Goal: Information Seeking & Learning: Learn about a topic

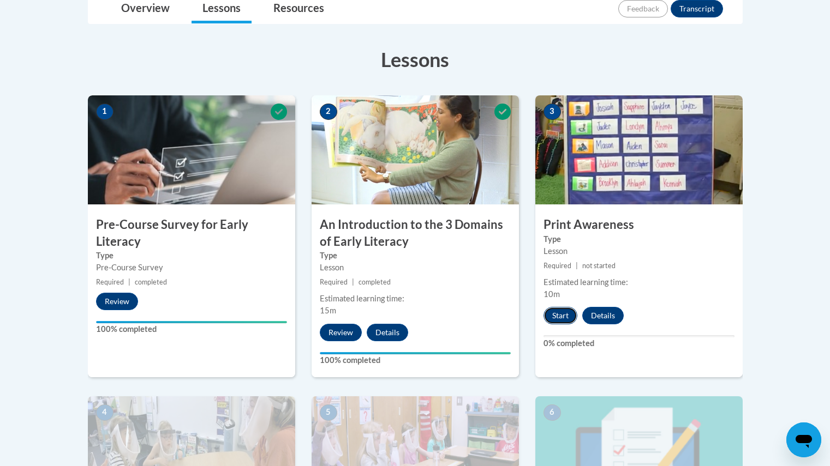
click at [555, 310] on button "Start" at bounding box center [560, 315] width 34 height 17
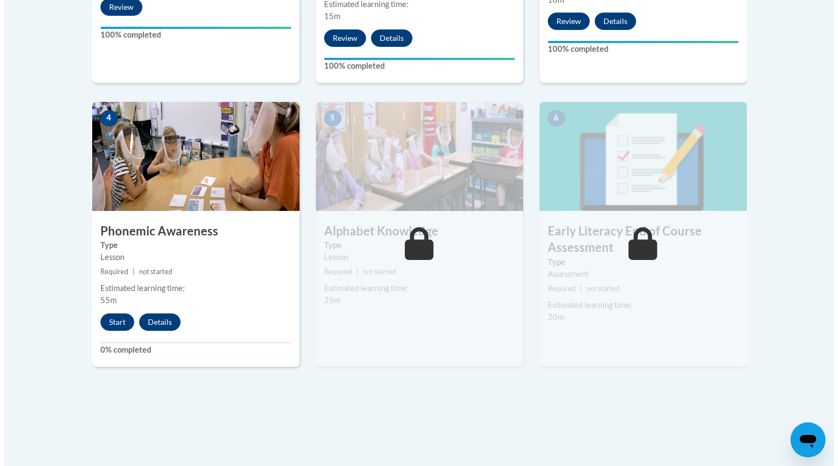
scroll to position [573, 0]
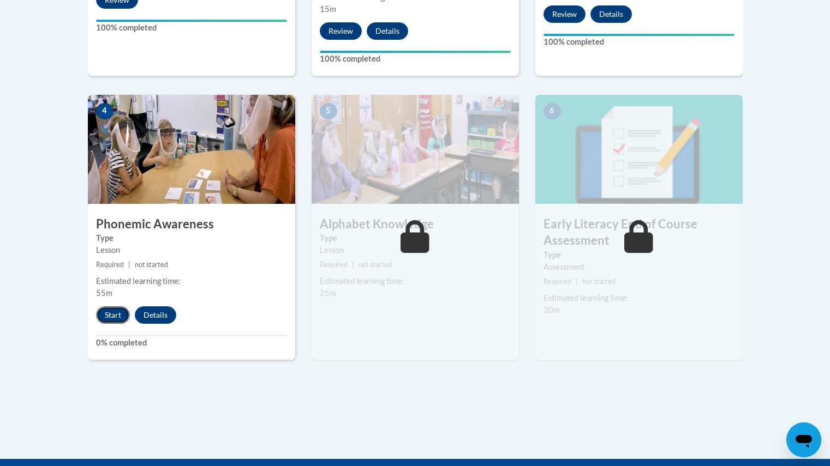
click at [115, 308] on button "Start" at bounding box center [113, 315] width 34 height 17
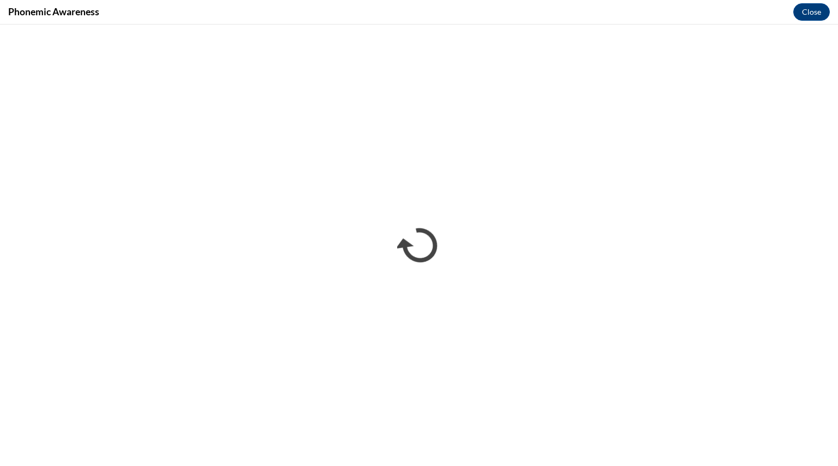
scroll to position [0, 0]
